Goal: Information Seeking & Learning: Find specific page/section

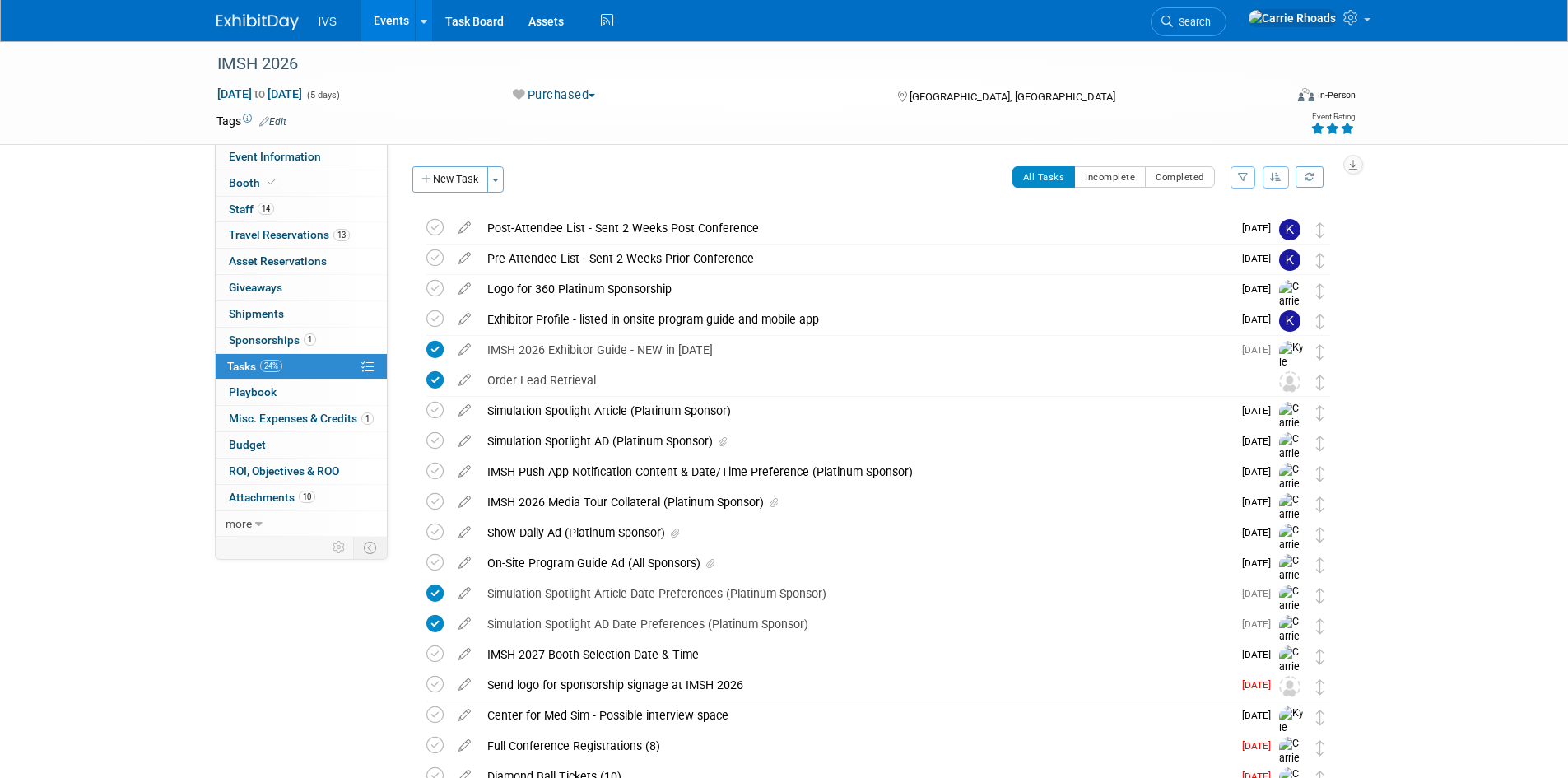
click at [243, 8] on link at bounding box center [266, 14] width 102 height 13
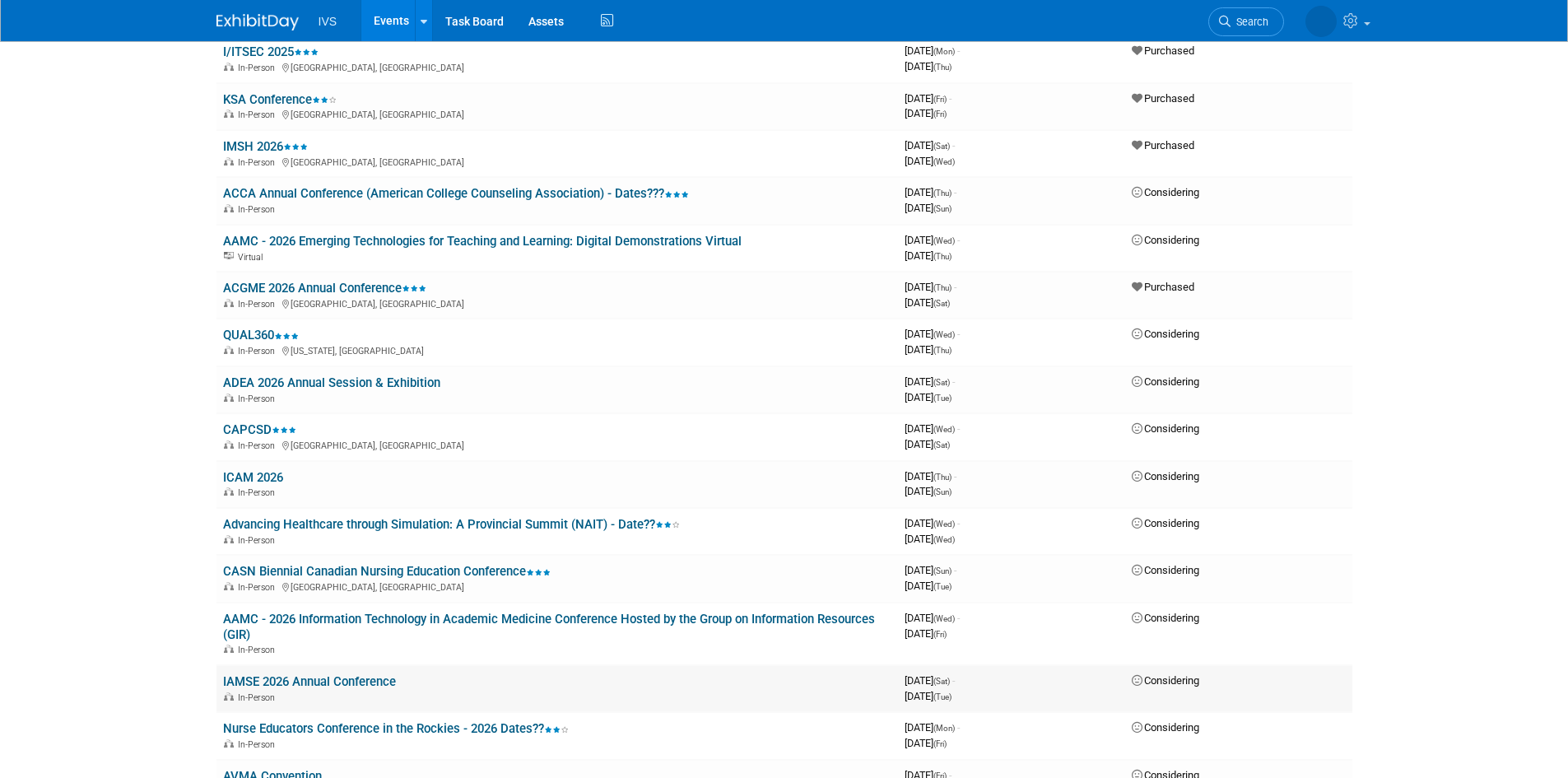
scroll to position [906, 0]
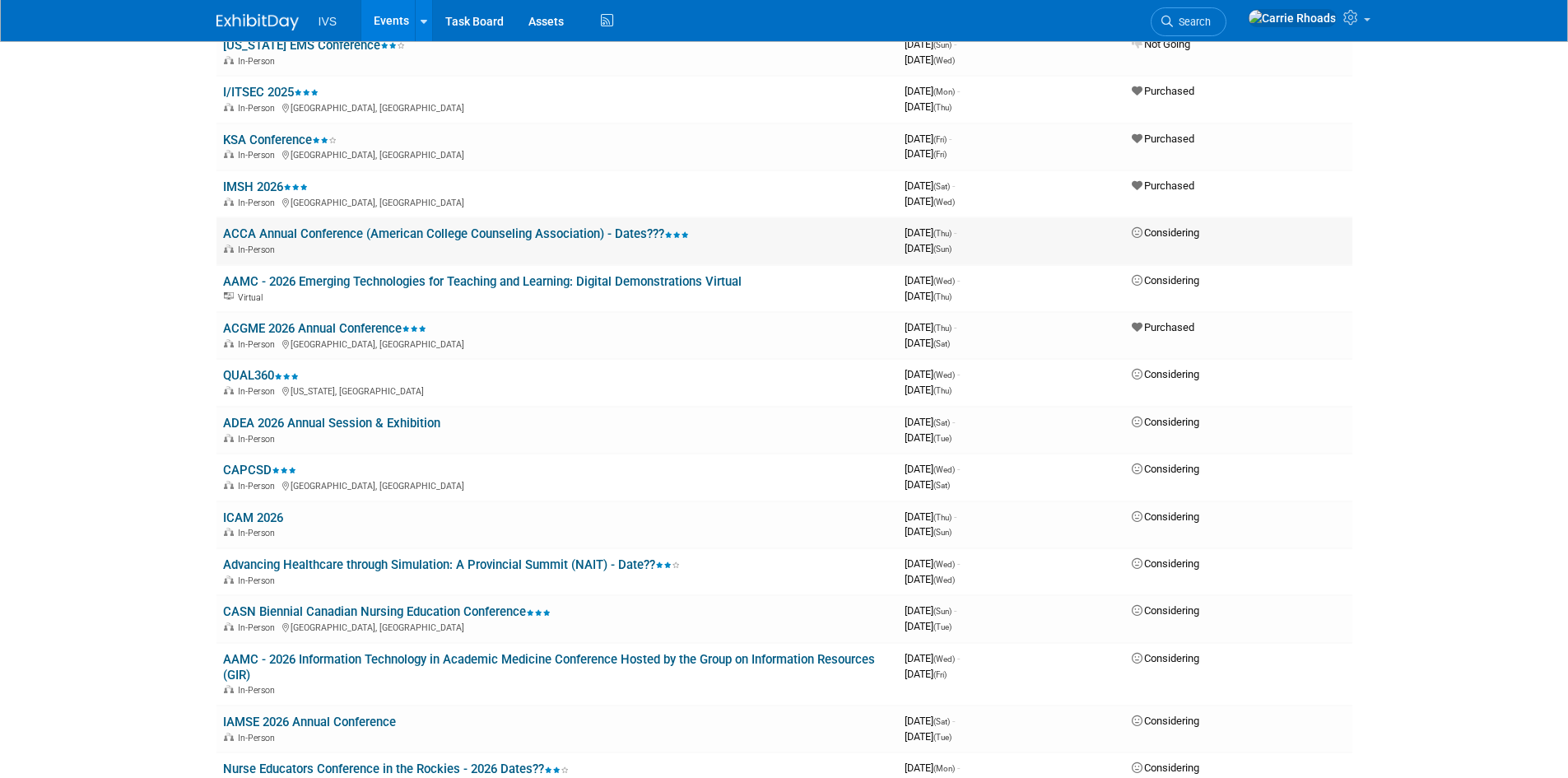
click at [318, 236] on link "ACCA Annual Conference (American College Counseling Association) - Dates???" at bounding box center [456, 233] width 466 height 15
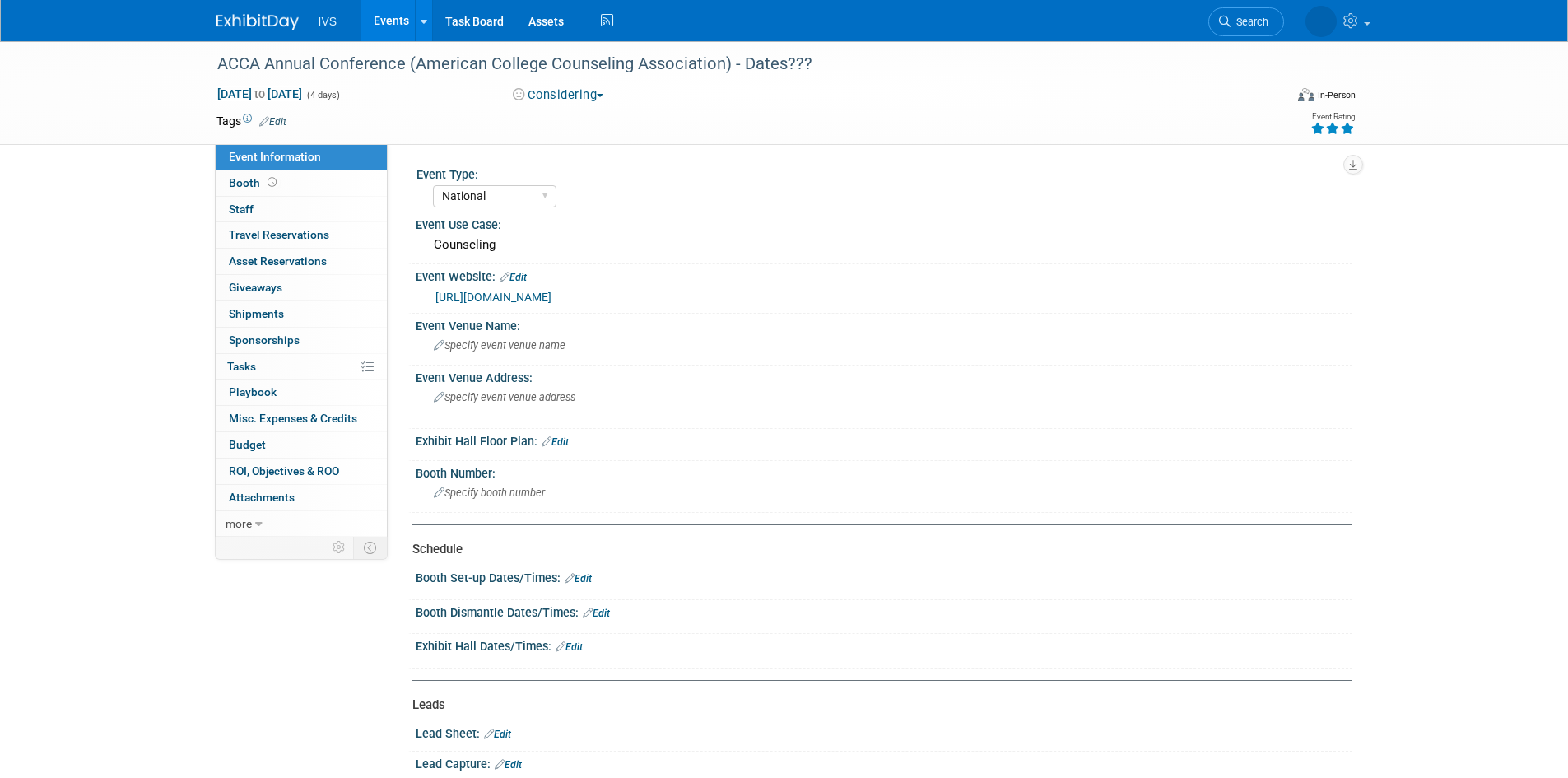
select select "National"
click at [552, 300] on link "https://www.collegecounseling.org/2025-Conference" at bounding box center [493, 296] width 116 height 13
click at [260, 22] on img at bounding box center [257, 22] width 82 height 17
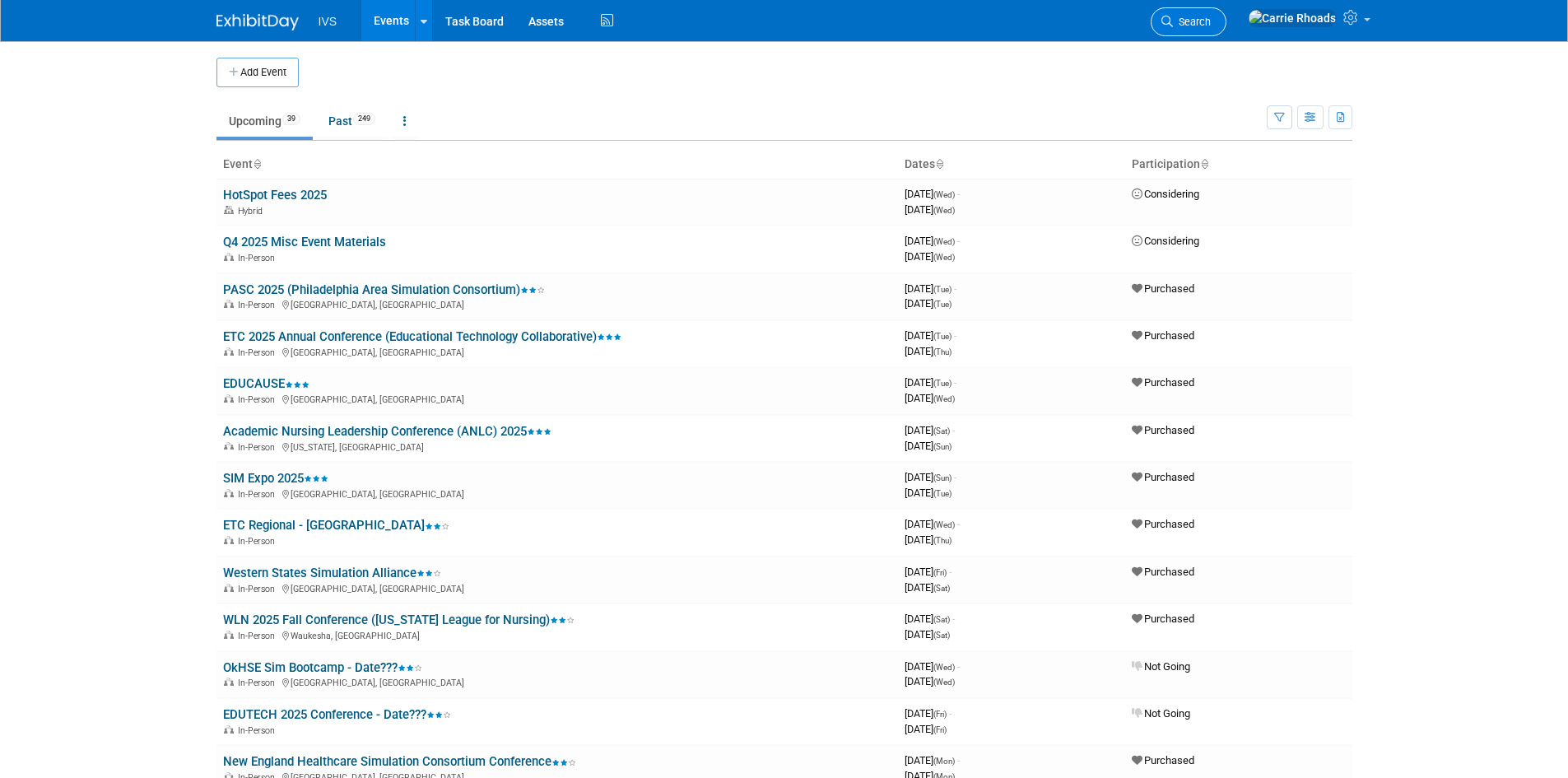
click at [1211, 25] on span "Search" at bounding box center [1192, 22] width 37 height 13
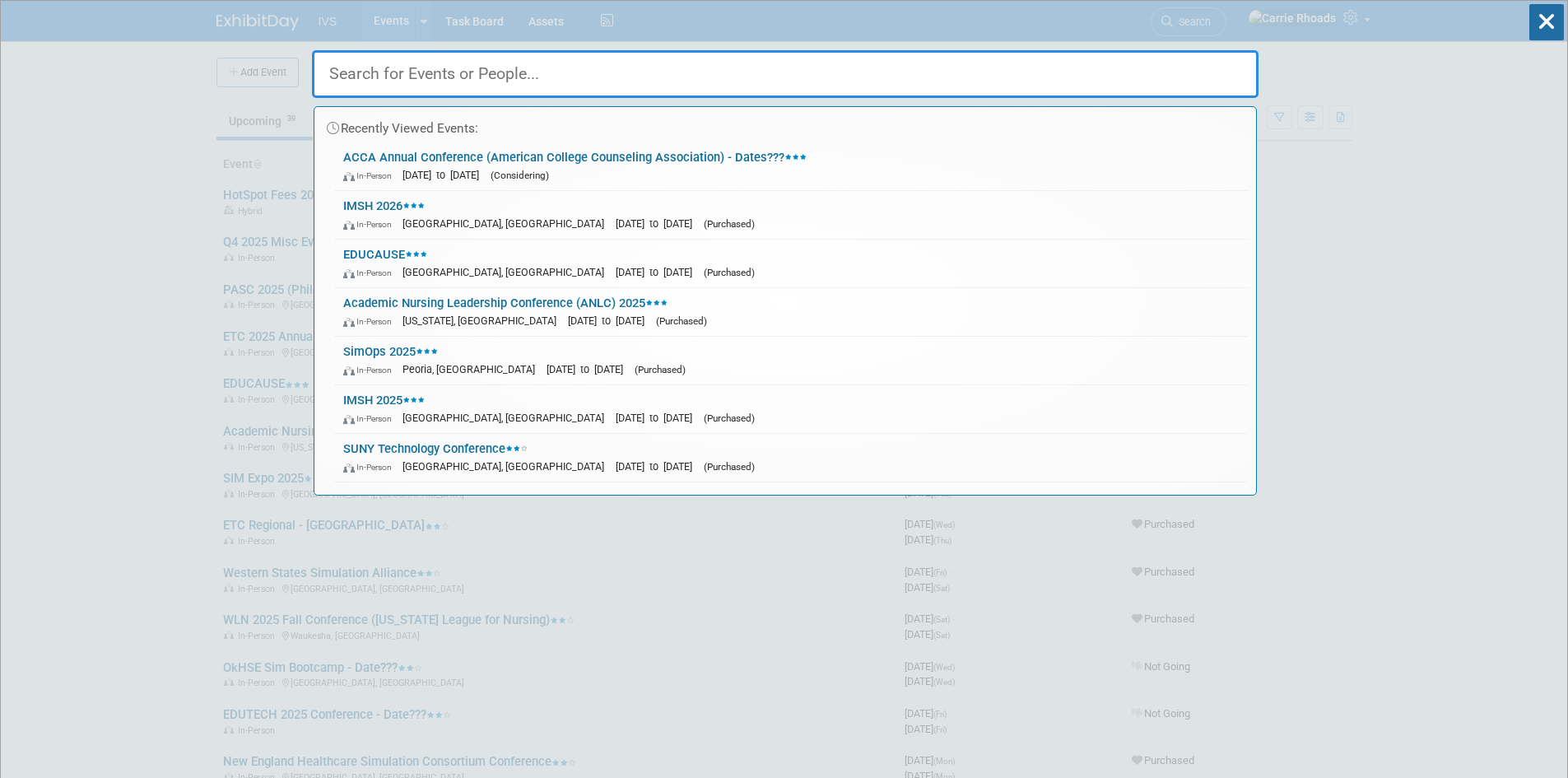
paste input "ACCA"
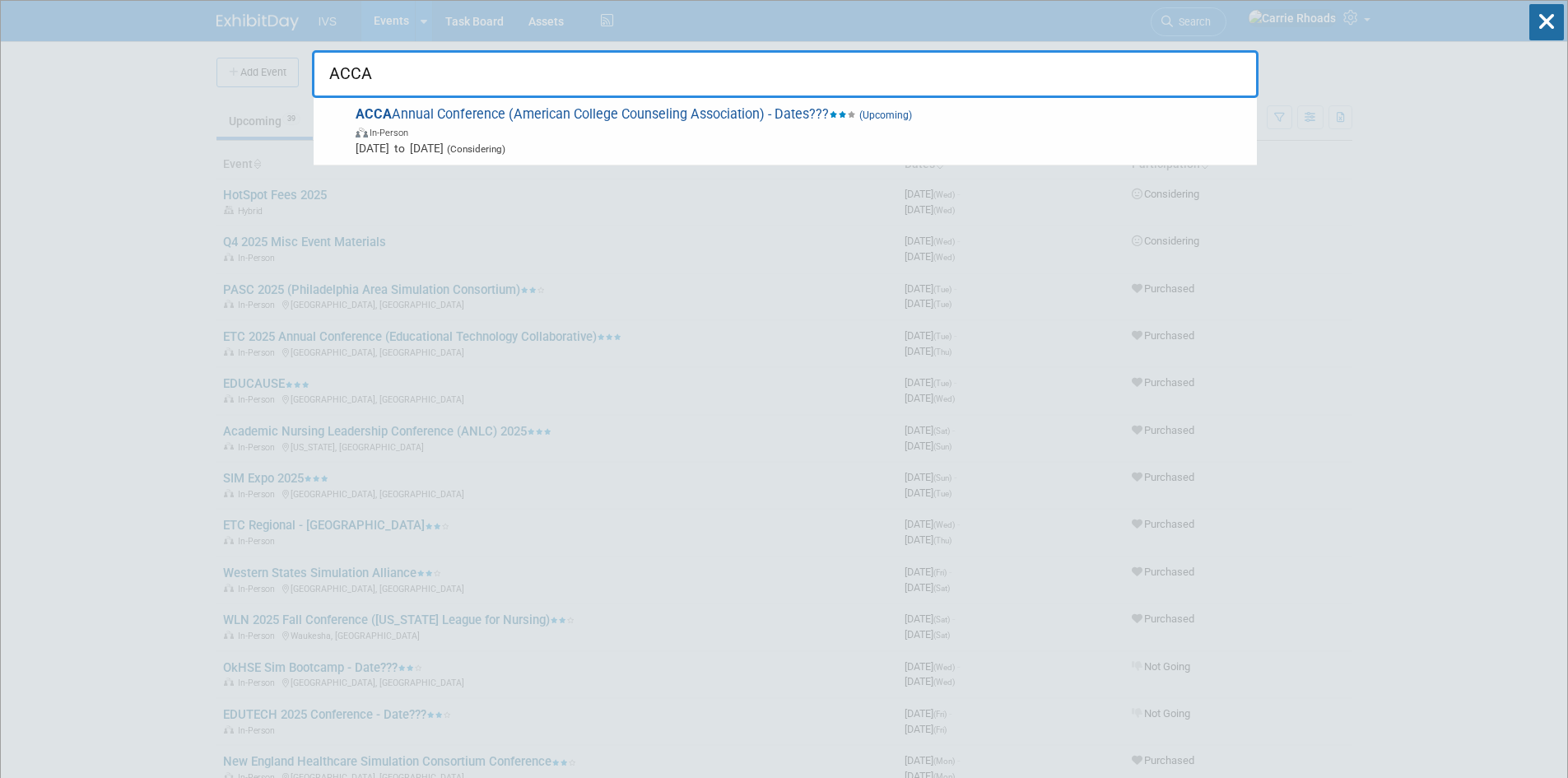
click at [568, 76] on input "ACCA" at bounding box center [784, 74] width 946 height 47
type input "ACCA"
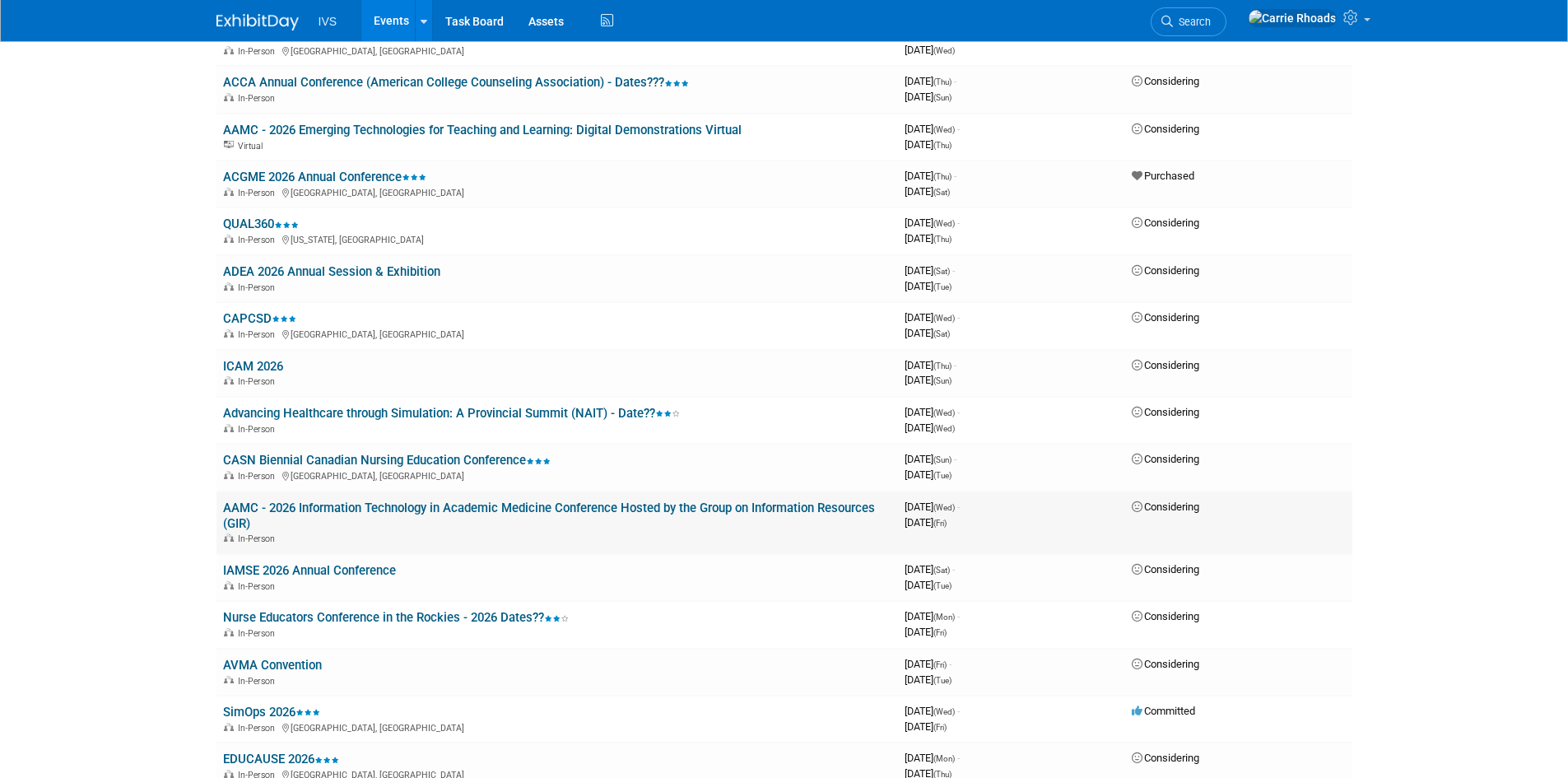
scroll to position [960, 0]
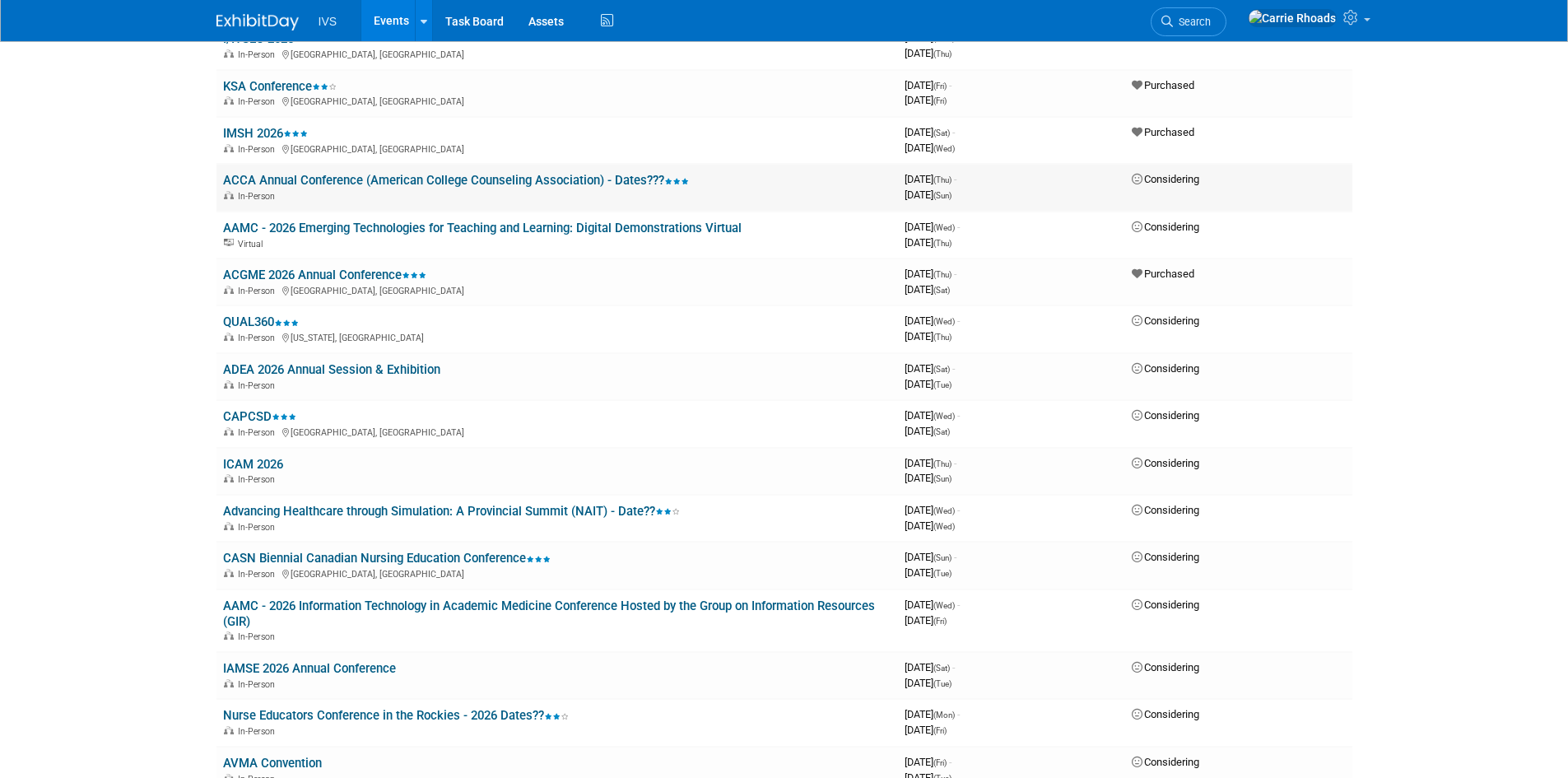
click at [401, 180] on link "ACCA Annual Conference (American College Counseling Association) - Dates???" at bounding box center [456, 180] width 466 height 15
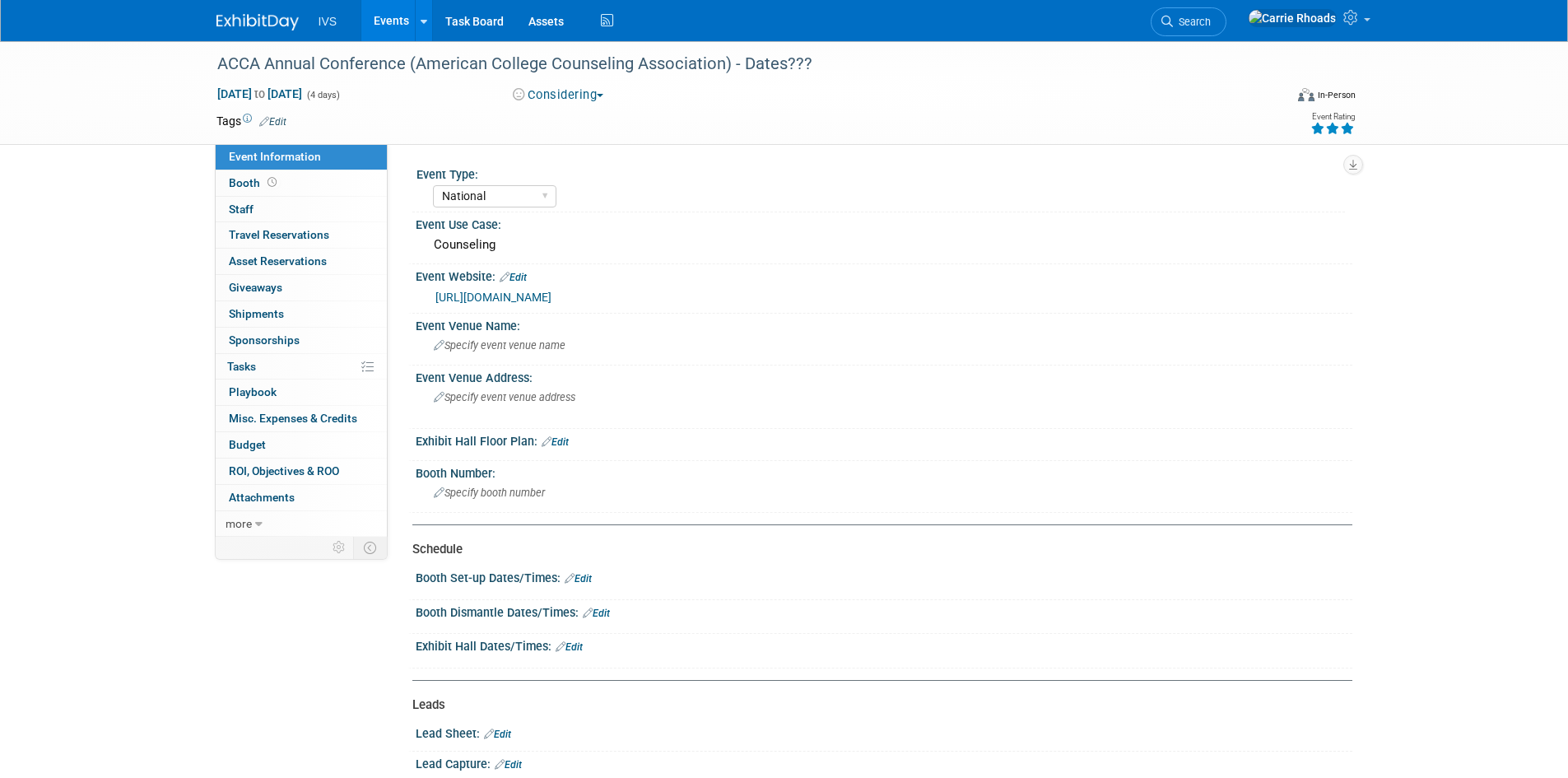
select select "National"
click at [552, 293] on link "[URL][DOMAIN_NAME]" at bounding box center [493, 296] width 116 height 13
